Goal: Information Seeking & Learning: Learn about a topic

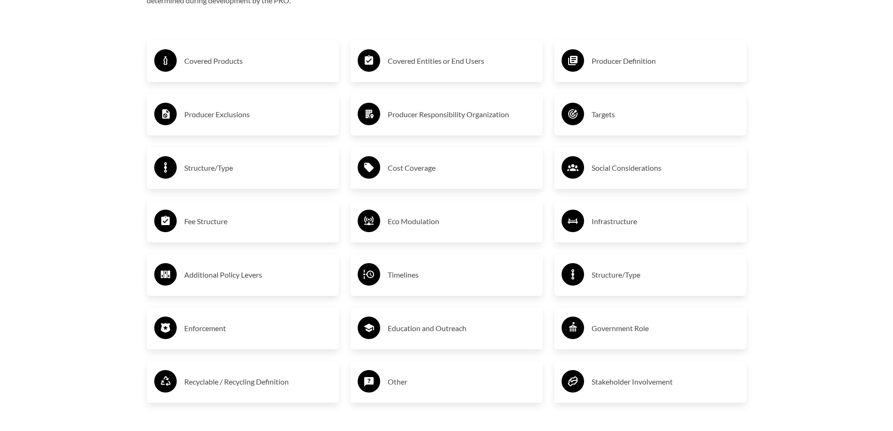
scroll to position [1688, 0]
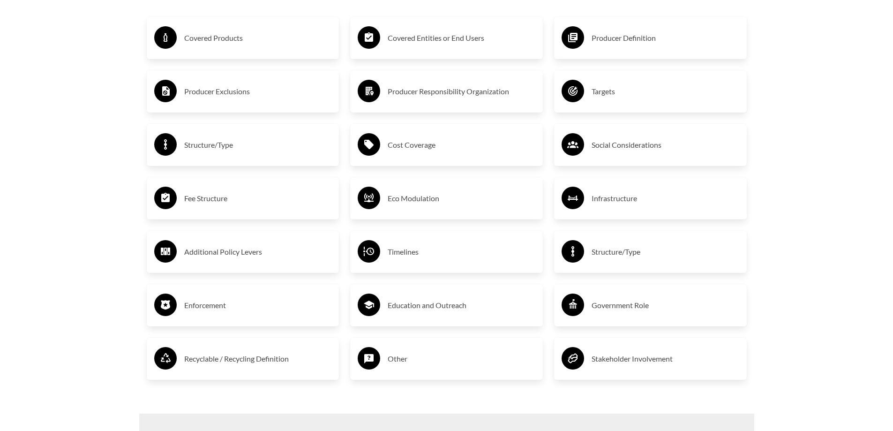
click at [581, 208] on icon at bounding box center [573, 198] width 23 height 23
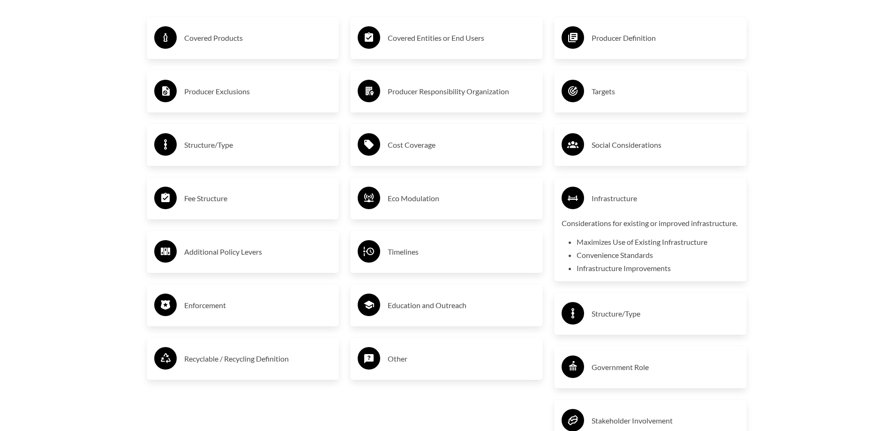
click at [581, 208] on icon at bounding box center [573, 198] width 23 height 23
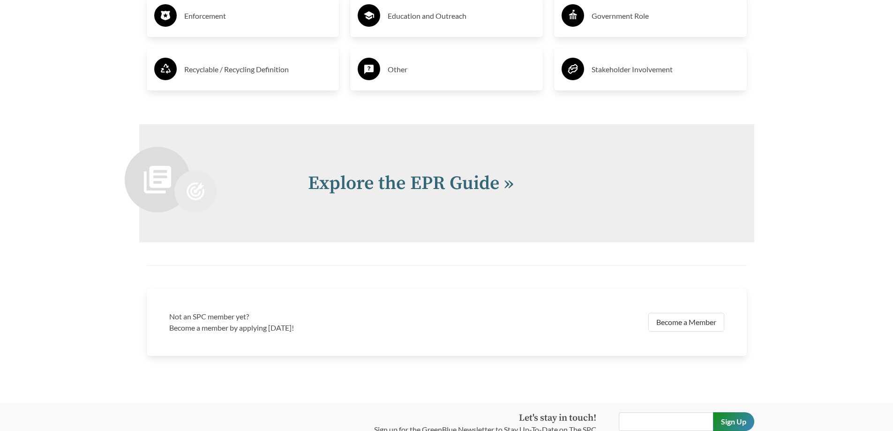
scroll to position [1972, 0]
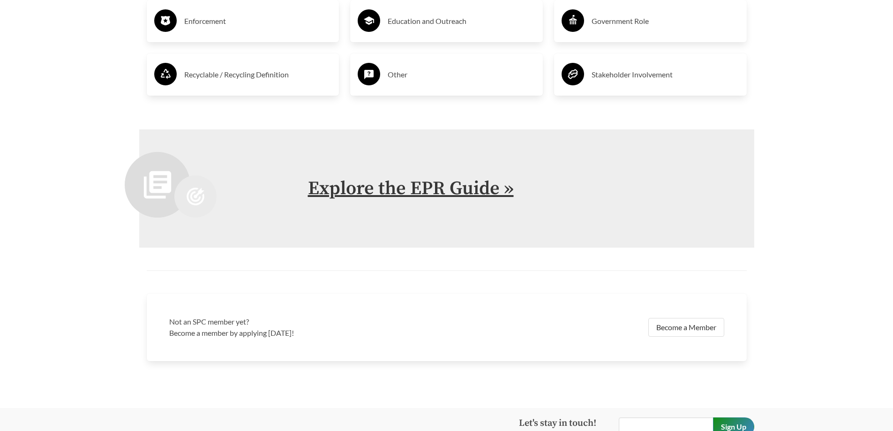
click at [473, 200] on link "Explore the EPR Guide »" at bounding box center [411, 188] width 206 height 23
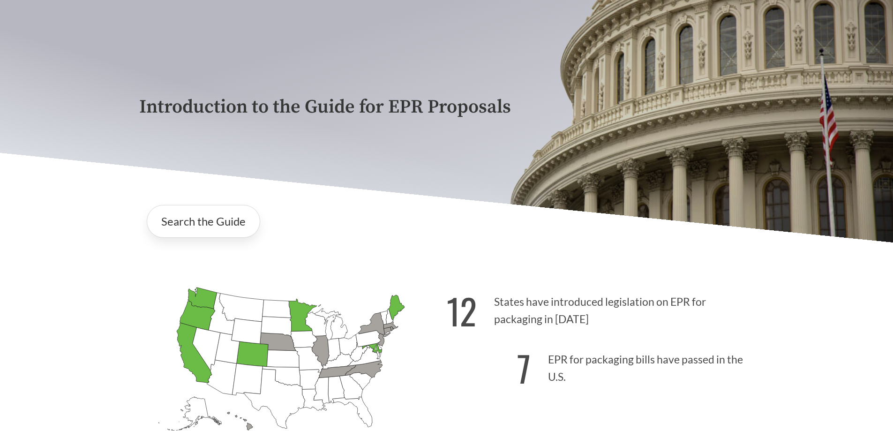
scroll to position [141, 0]
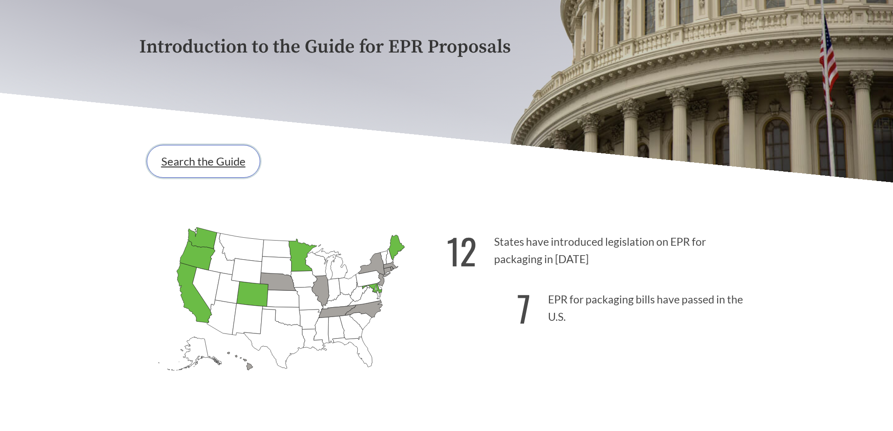
click at [200, 168] on link "Search the Guide" at bounding box center [203, 161] width 113 height 33
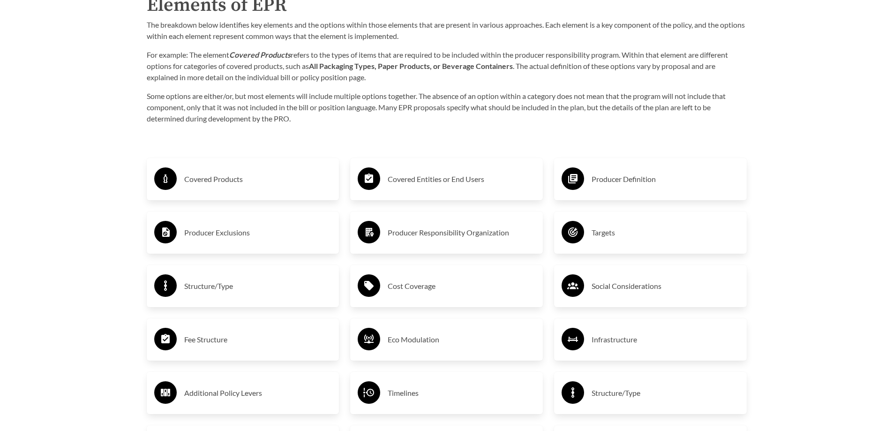
scroll to position [1547, 0]
click at [358, 175] on icon at bounding box center [369, 178] width 23 height 23
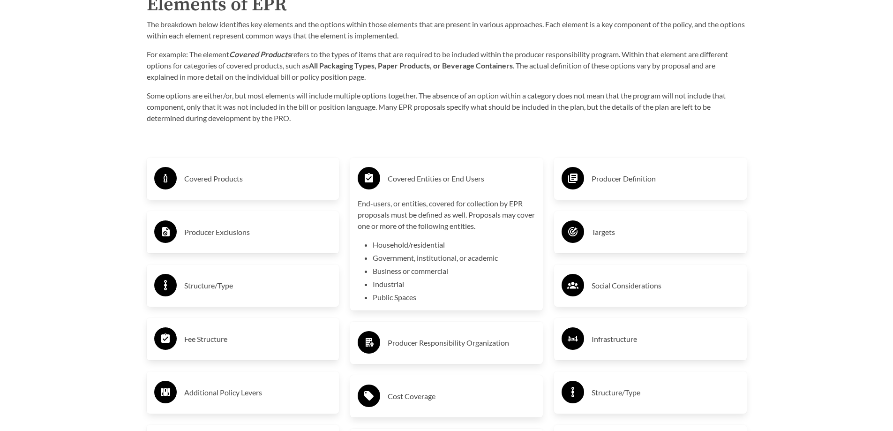
click at [316, 174] on h3 "Covered Products" at bounding box center [258, 178] width 148 height 15
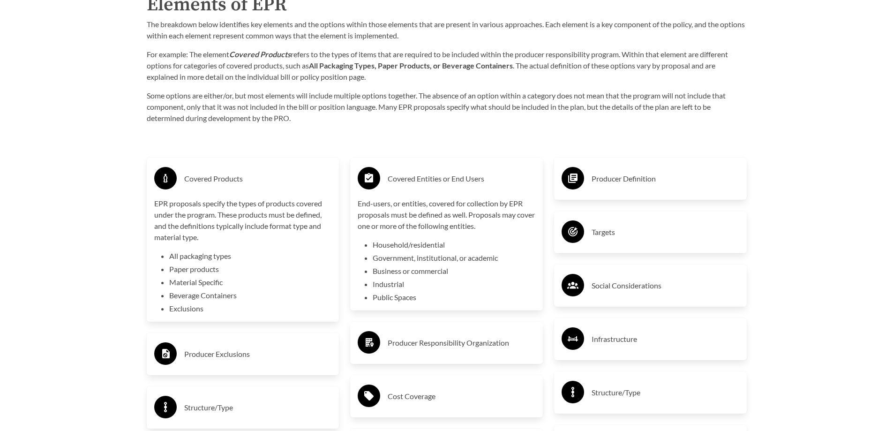
click at [318, 173] on h3 "Covered Products" at bounding box center [258, 178] width 148 height 15
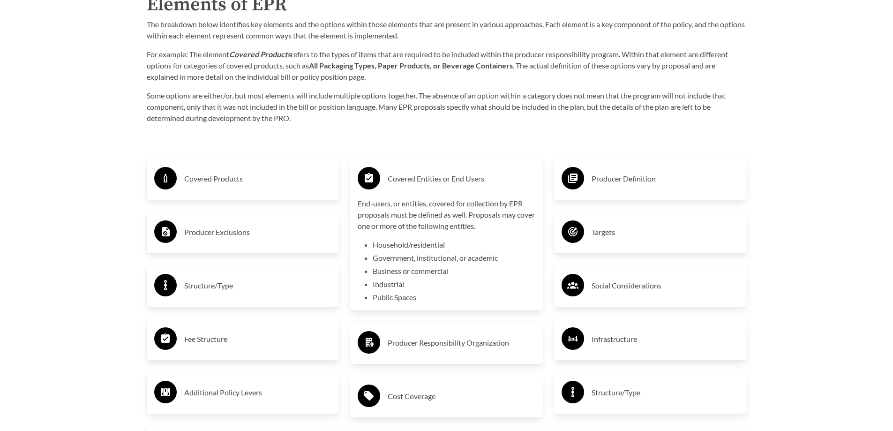
click at [407, 178] on h3 "Covered Entities or End Users" at bounding box center [462, 178] width 148 height 15
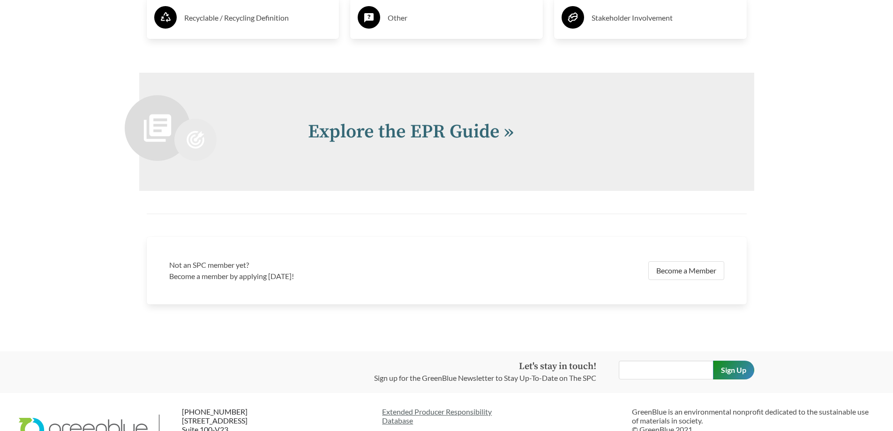
scroll to position [2063, 0]
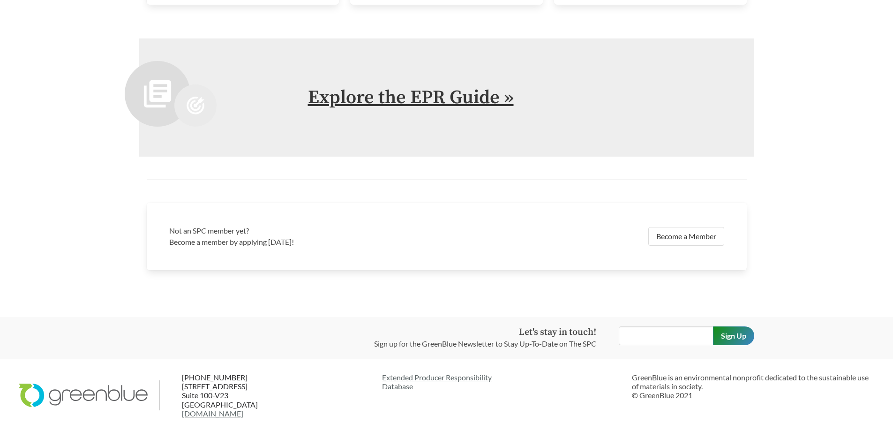
click at [413, 91] on link "Explore the EPR Guide »" at bounding box center [411, 97] width 206 height 23
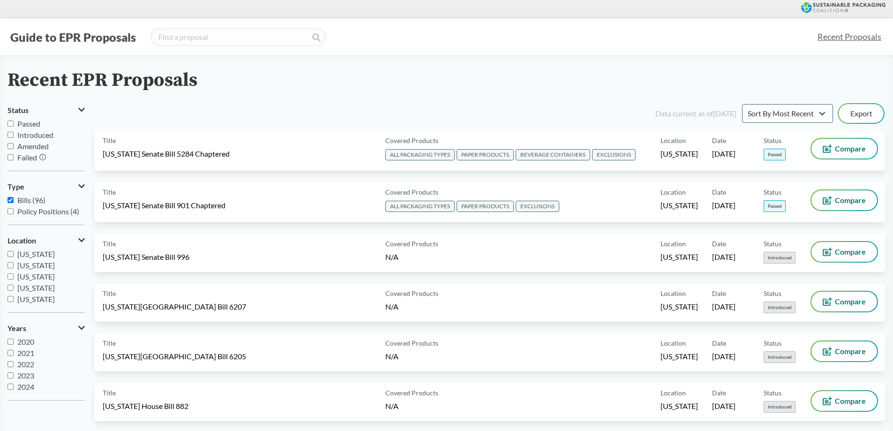
click at [30, 126] on span "Passed" at bounding box center [28, 123] width 23 height 9
click at [14, 126] on input "Passed" at bounding box center [11, 123] width 6 height 6
checkbox input "true"
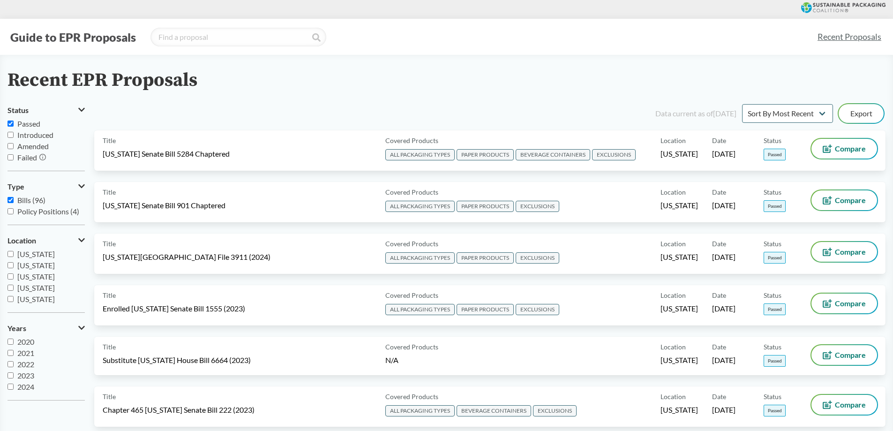
click at [35, 133] on span "Introduced" at bounding box center [35, 134] width 36 height 9
click at [14, 133] on input "Introduced" at bounding box center [11, 135] width 6 height 6
checkbox input "true"
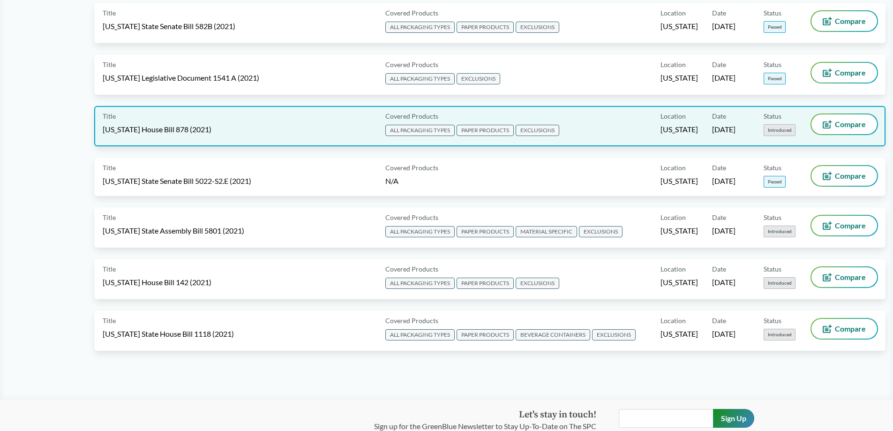
scroll to position [2565, 0]
